Goal: Transaction & Acquisition: Purchase product/service

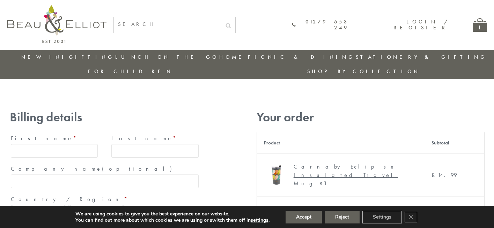
type input "[EMAIL_ADDRESS][DOMAIN_NAME]"
type input "[PERSON_NAME]"
type input "23, [GEOGRAPHIC_DATA], [GEOGRAPHIC_DATA]"
type input "[GEOGRAPHIC_DATA]"
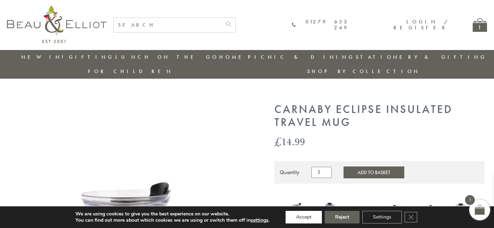
click at [304, 217] on button "Accept" at bounding box center [304, 217] width 36 height 13
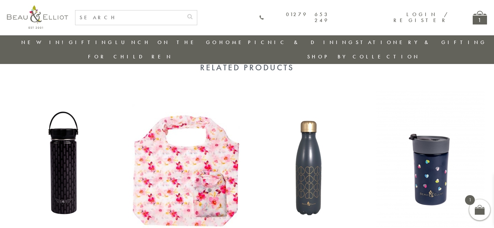
scroll to position [671, 0]
